Goal: Obtain resource: Download file/media

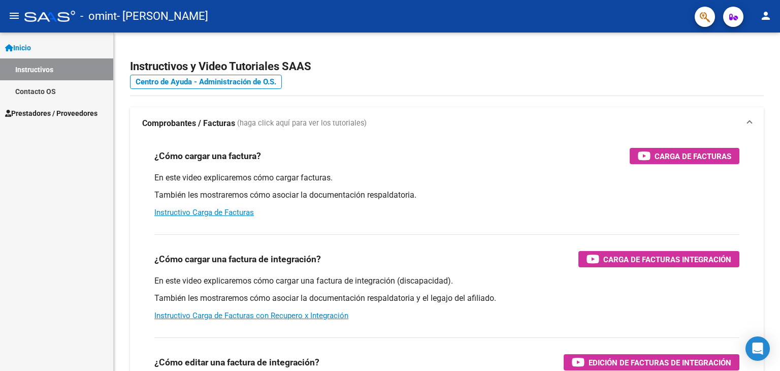
click at [64, 118] on span "Prestadores / Proveedores" at bounding box center [51, 113] width 92 height 11
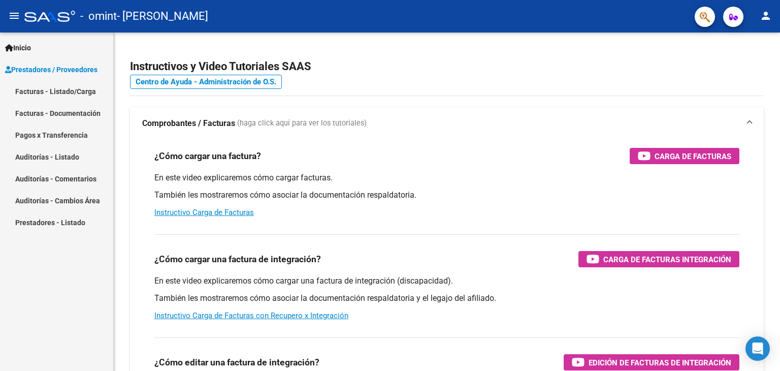
click at [46, 113] on link "Facturas - Documentación" at bounding box center [56, 113] width 113 height 22
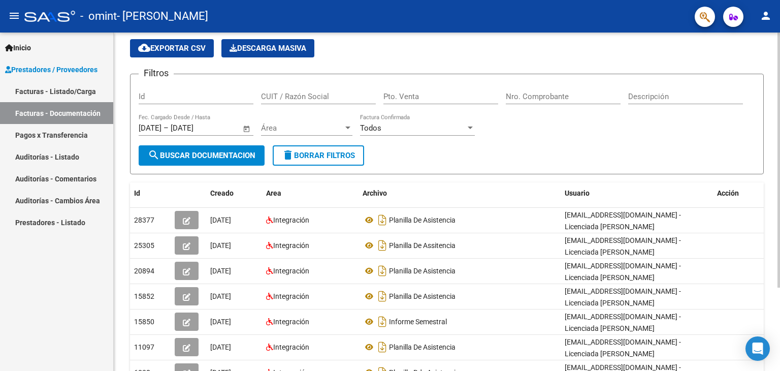
scroll to position [51, 0]
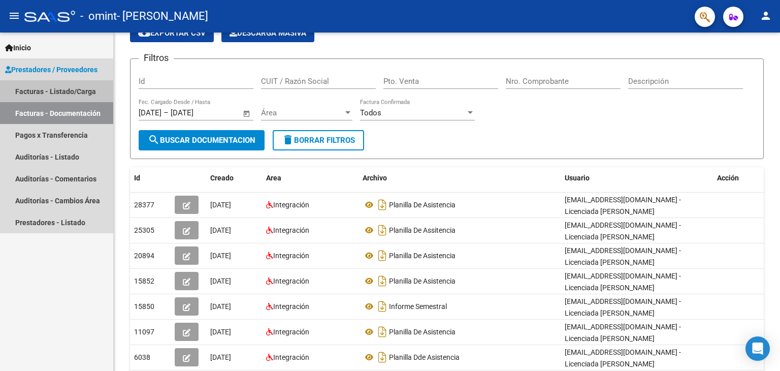
click at [72, 90] on link "Facturas - Listado/Carga" at bounding box center [56, 91] width 113 height 22
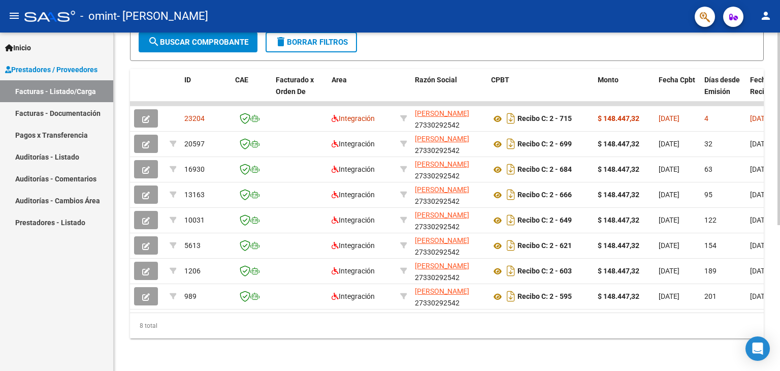
scroll to position [154, 0]
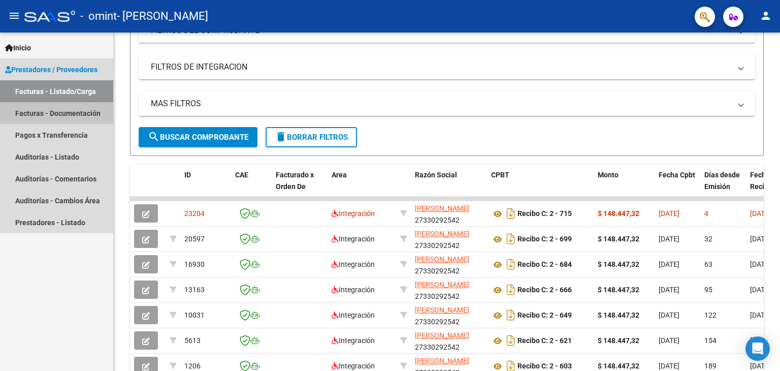
click at [69, 112] on link "Facturas - Documentación" at bounding box center [56, 113] width 113 height 22
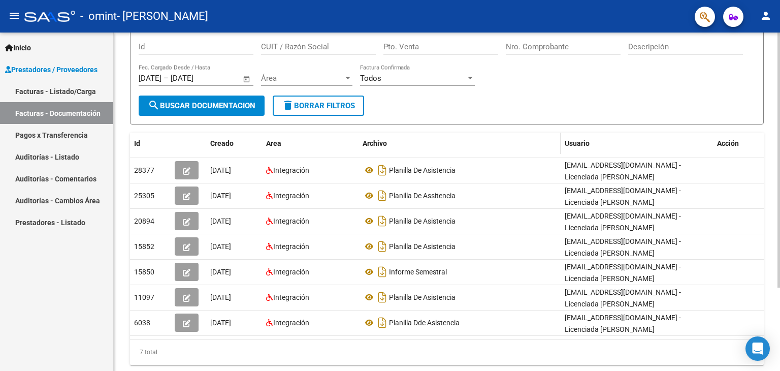
scroll to position [110, 0]
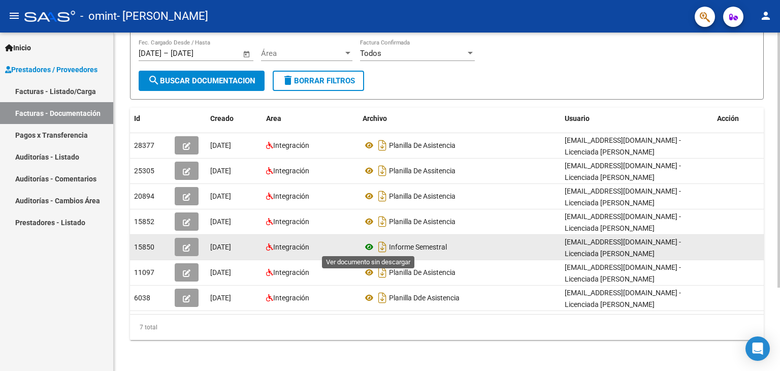
click at [371, 246] on icon at bounding box center [369, 247] width 13 height 12
